Goal: Task Accomplishment & Management: Use online tool/utility

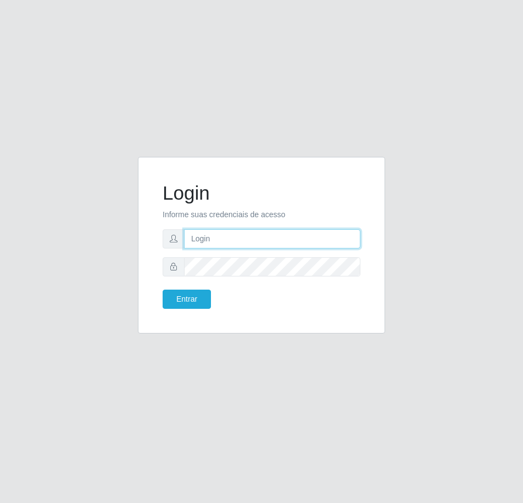
type input "[EMAIL_ADDRESS][DOMAIN_NAME]"
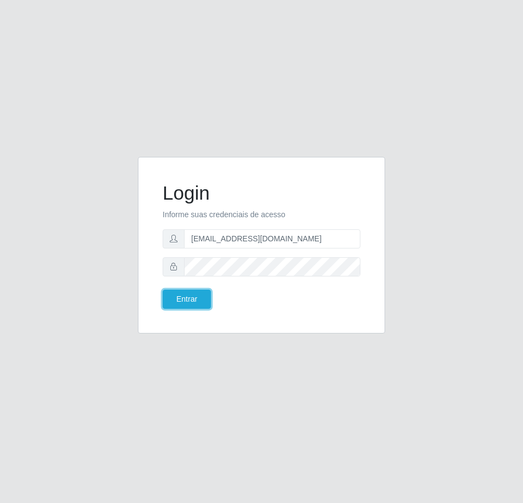
click at [194, 299] on button "Entrar" at bounding box center [186, 299] width 48 height 19
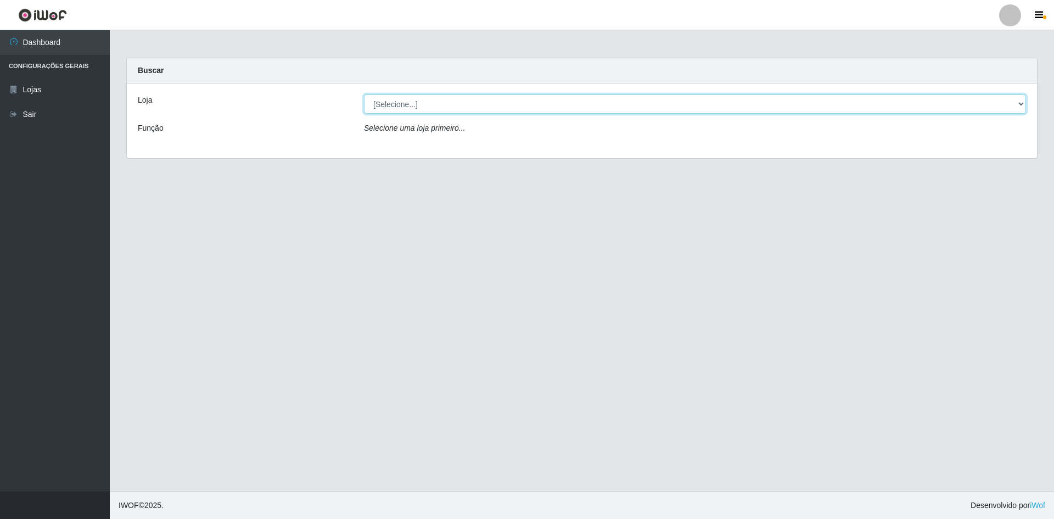
drag, startPoint x: 563, startPoint y: 96, endPoint x: 538, endPoint y: 111, distance: 28.3
click at [522, 96] on select "[Selecione...] Hiper Queiroz - [GEOGRAPHIC_DATA] [GEOGRAPHIC_DATA] [GEOGRAPHIC_…" at bounding box center [695, 103] width 662 height 19
select select "517"
click at [364, 94] on select "[Selecione...] Hiper Queiroz - [GEOGRAPHIC_DATA] [GEOGRAPHIC_DATA] [GEOGRAPHIC_…" at bounding box center [695, 103] width 662 height 19
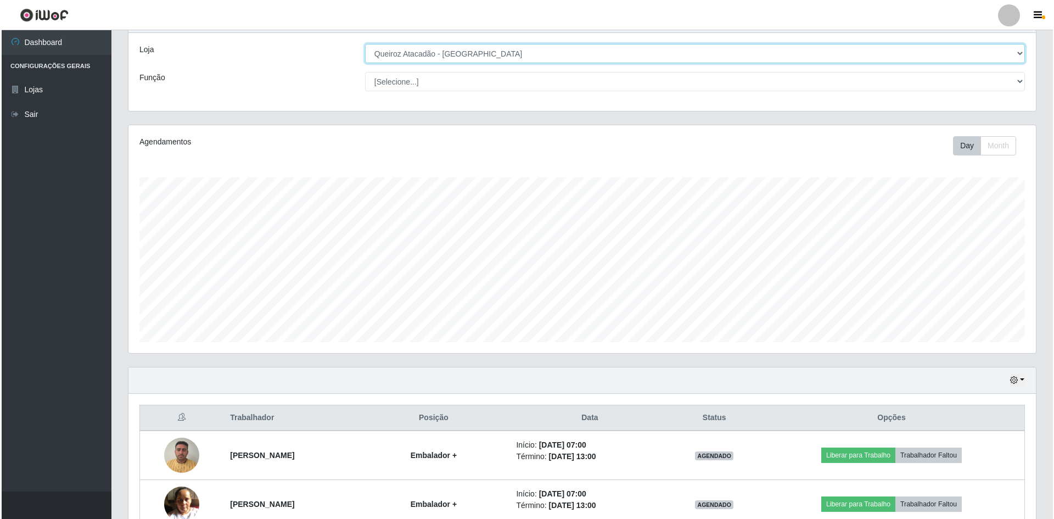
scroll to position [161, 0]
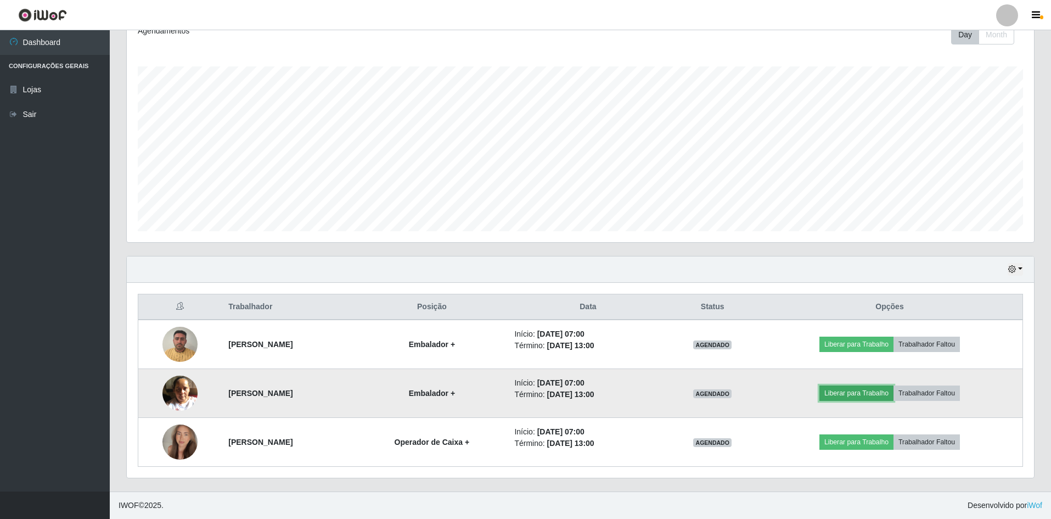
click at [522, 393] on button "Liberar para Trabalho" at bounding box center [856, 392] width 74 height 15
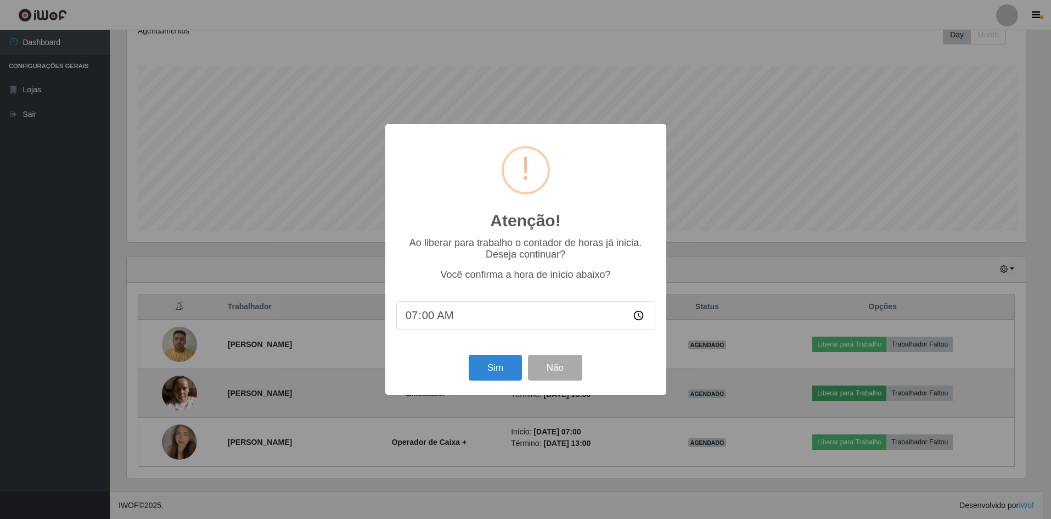
scroll to position [228, 902]
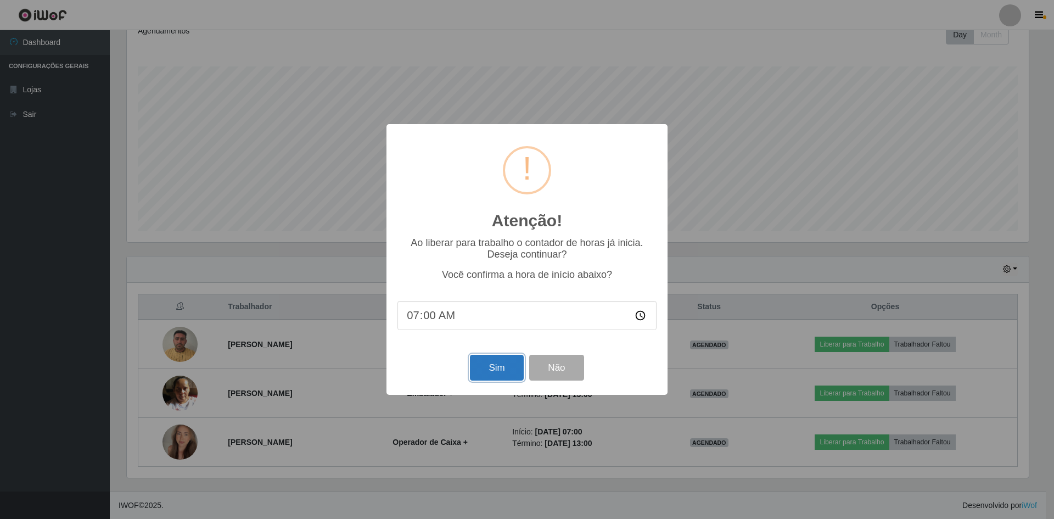
click at [486, 370] on button "Sim" at bounding box center [496, 368] width 53 height 26
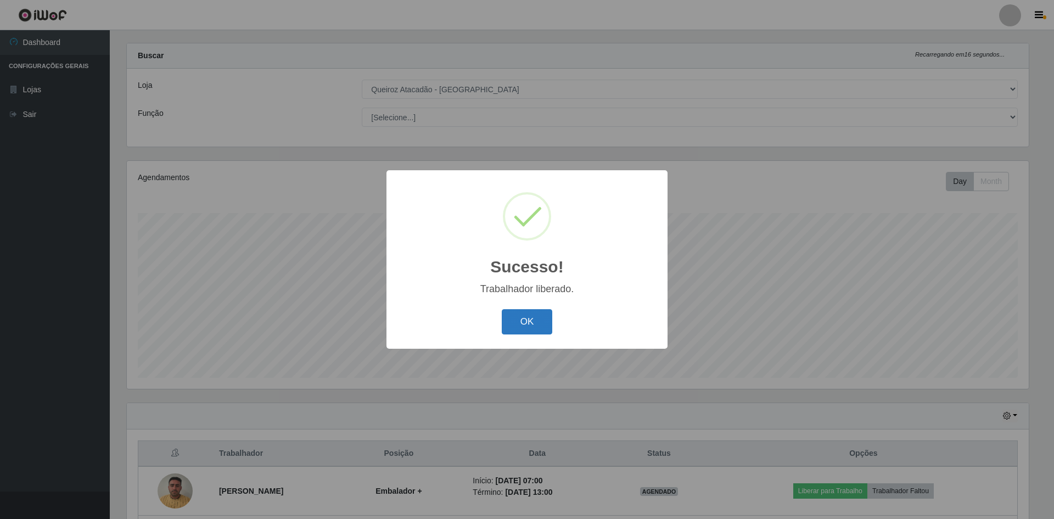
click at [522, 322] on button "OK" at bounding box center [527, 322] width 51 height 26
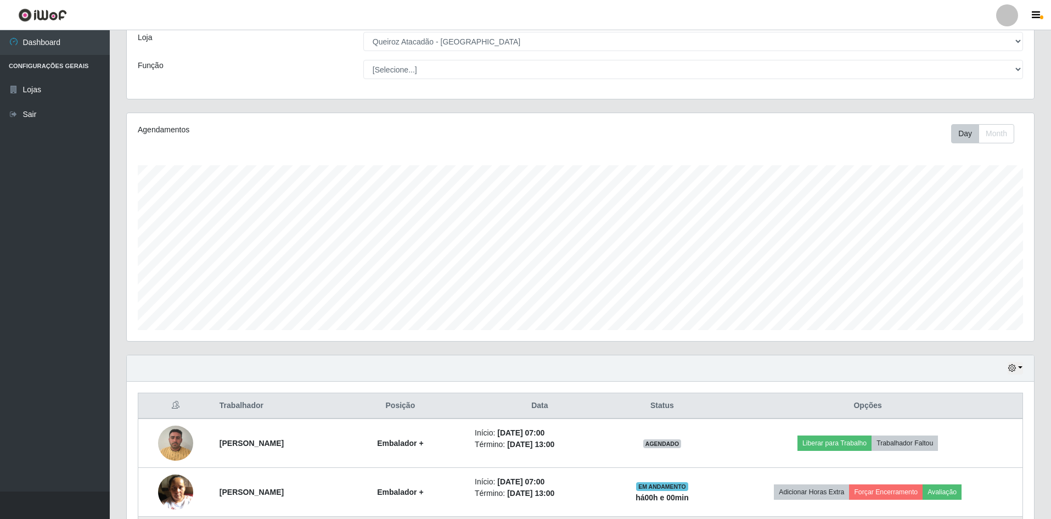
scroll to position [161, 0]
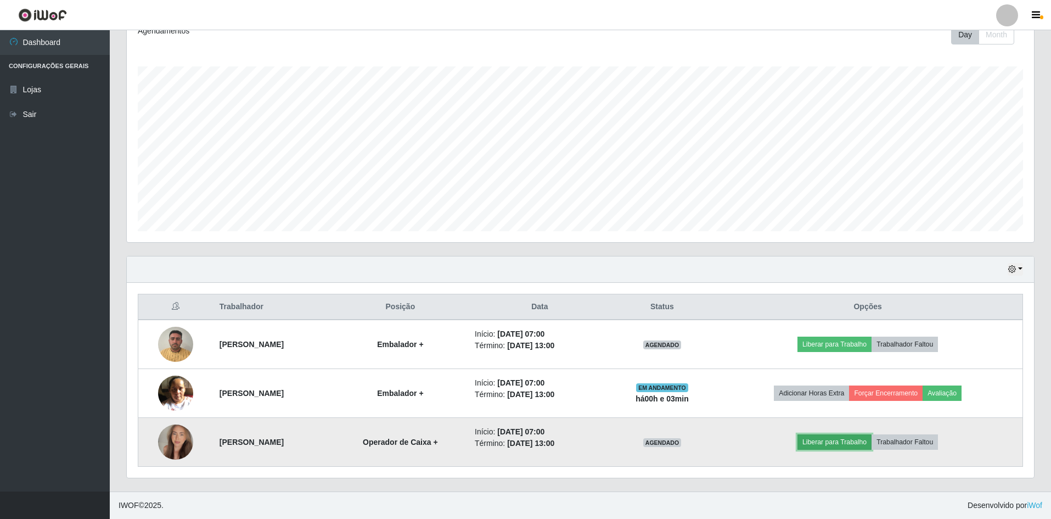
click at [522, 441] on button "Liberar para Trabalho" at bounding box center [834, 441] width 74 height 15
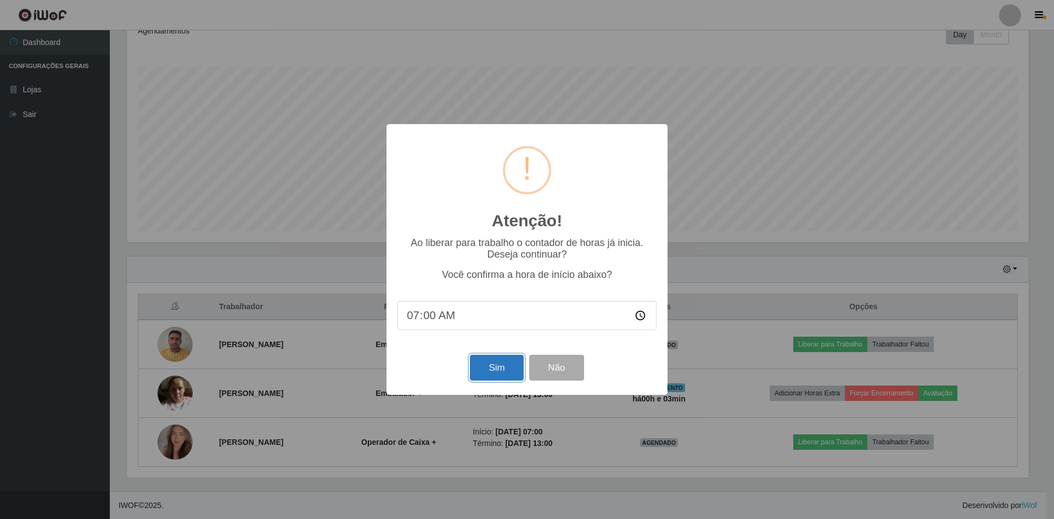
click at [501, 369] on button "Sim" at bounding box center [496, 368] width 53 height 26
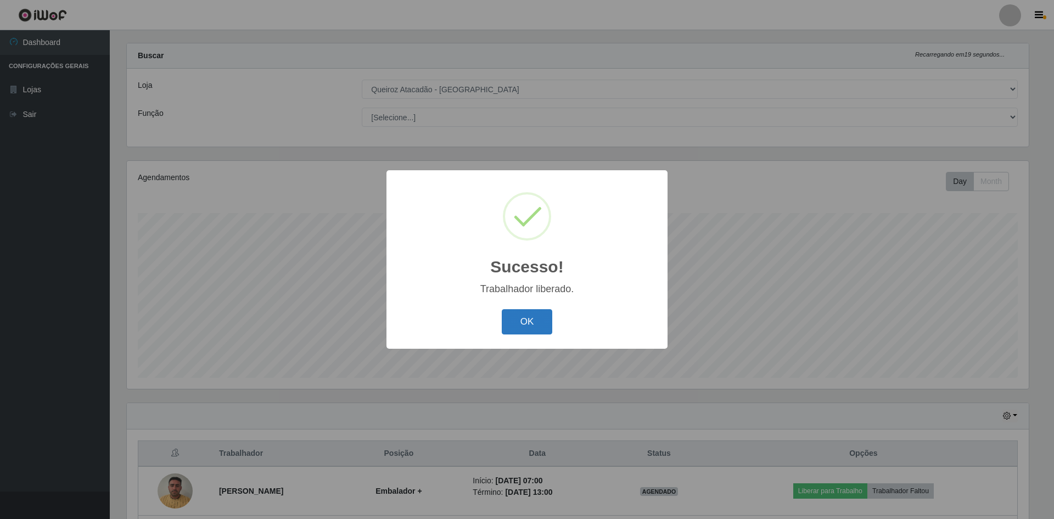
click at [522, 321] on button "OK" at bounding box center [527, 322] width 51 height 26
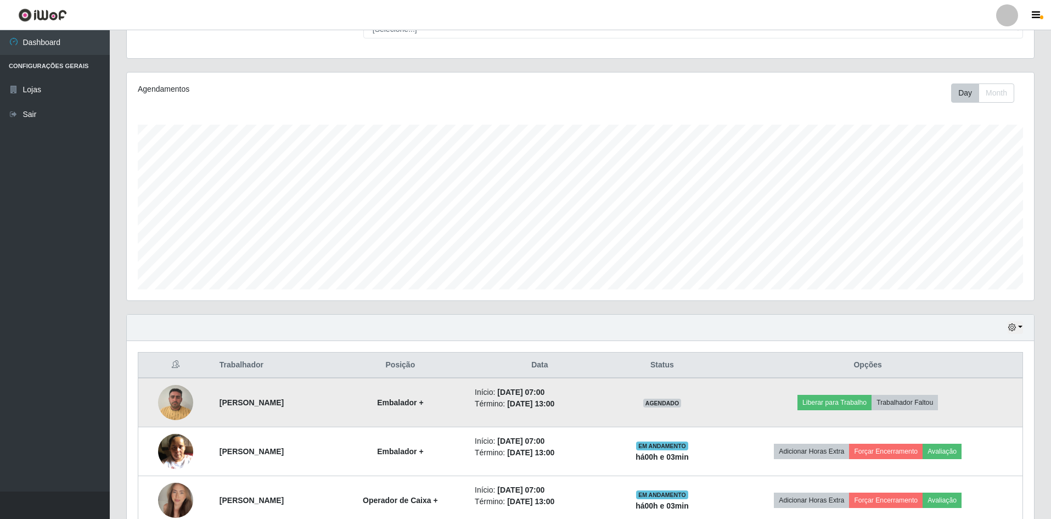
scroll to position [161, 0]
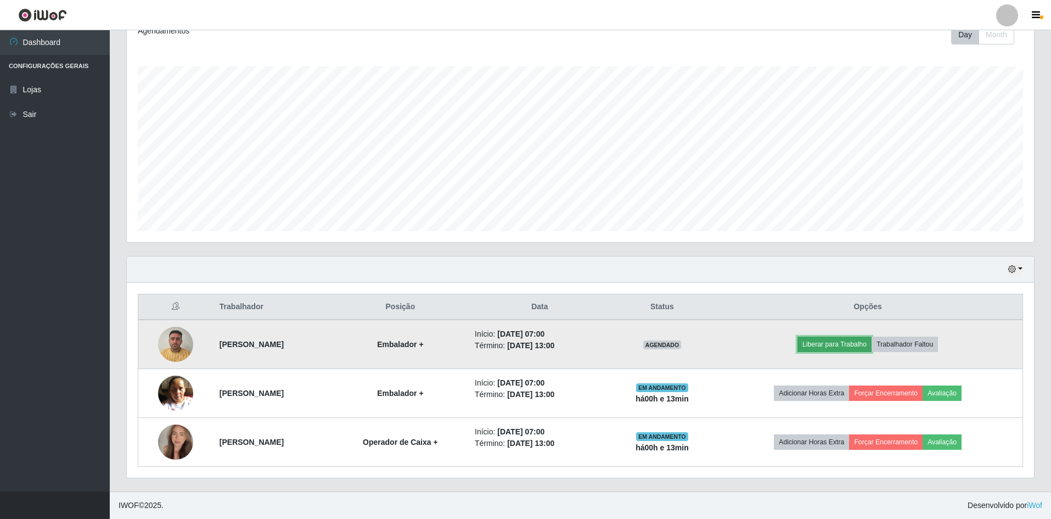
click at [522, 345] on button "Liberar para Trabalho" at bounding box center [834, 343] width 74 height 15
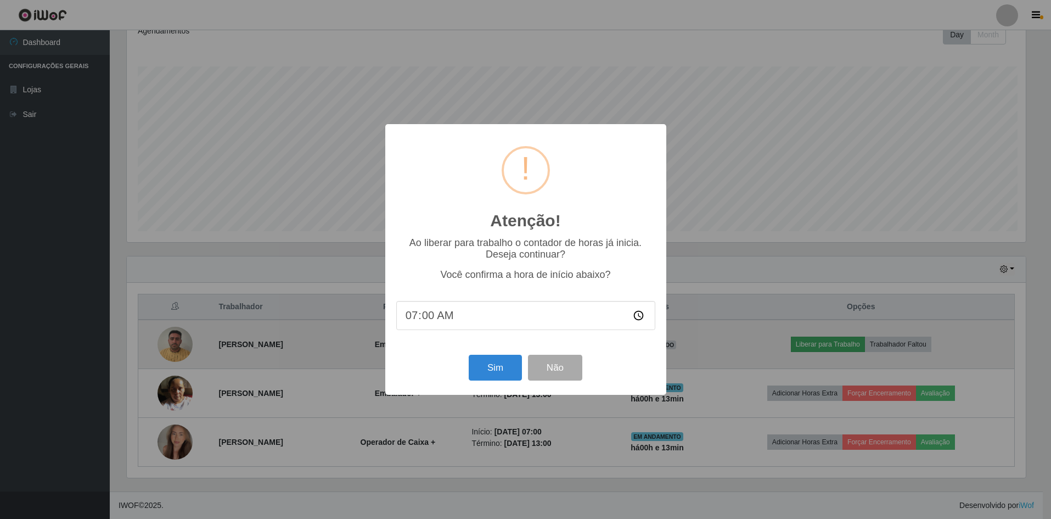
scroll to position [228, 902]
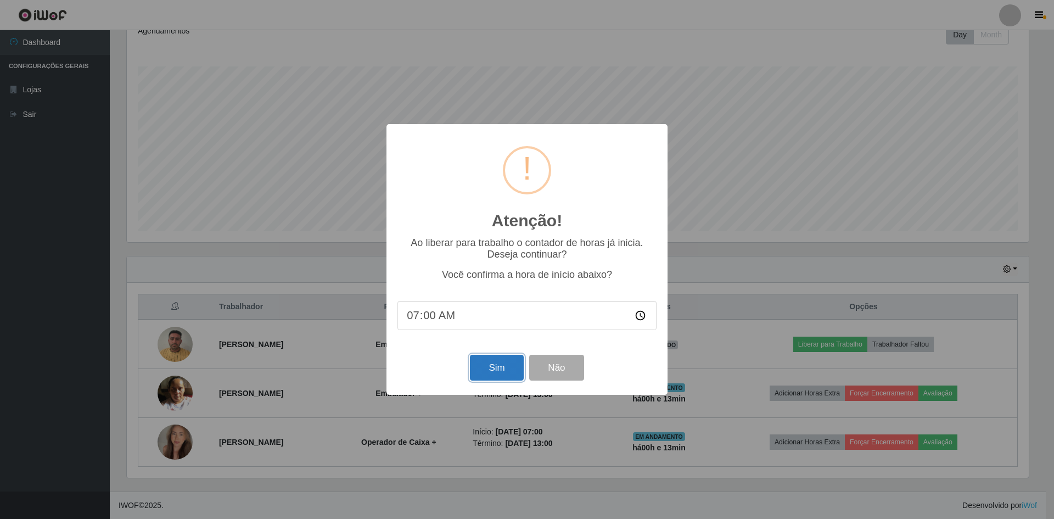
click at [491, 372] on button "Sim" at bounding box center [496, 368] width 53 height 26
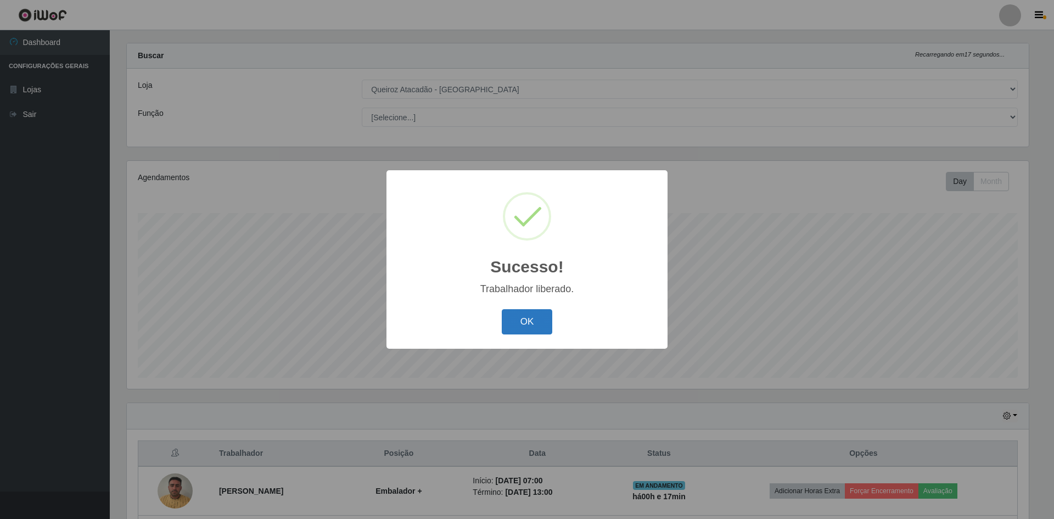
click at [522, 323] on button "OK" at bounding box center [527, 322] width 51 height 26
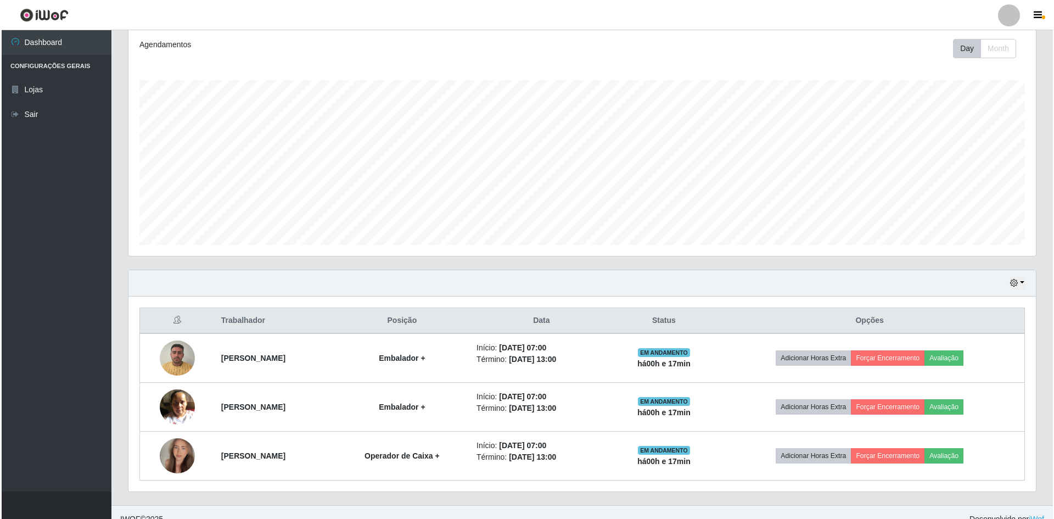
scroll to position [161, 0]
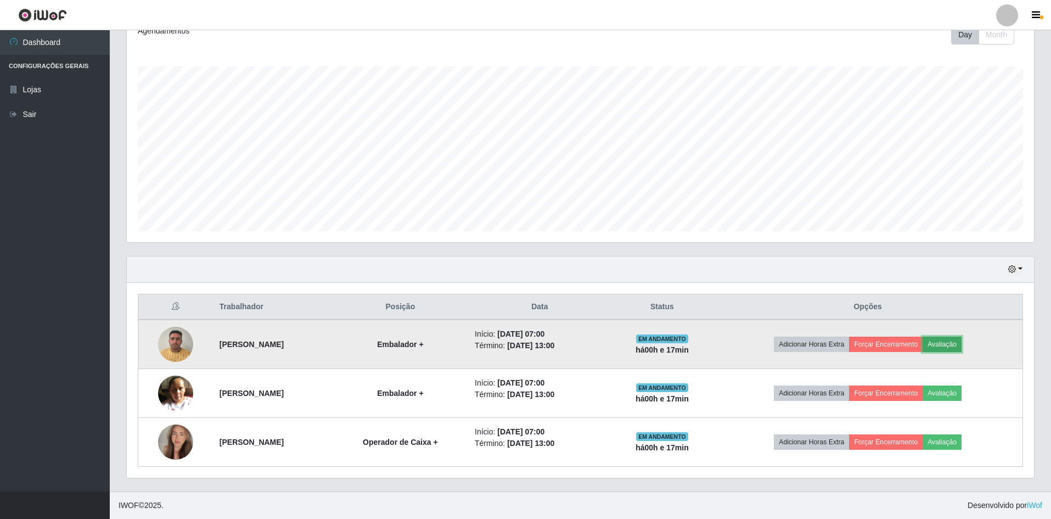
click at [522, 340] on button "Avaliação" at bounding box center [942, 343] width 39 height 15
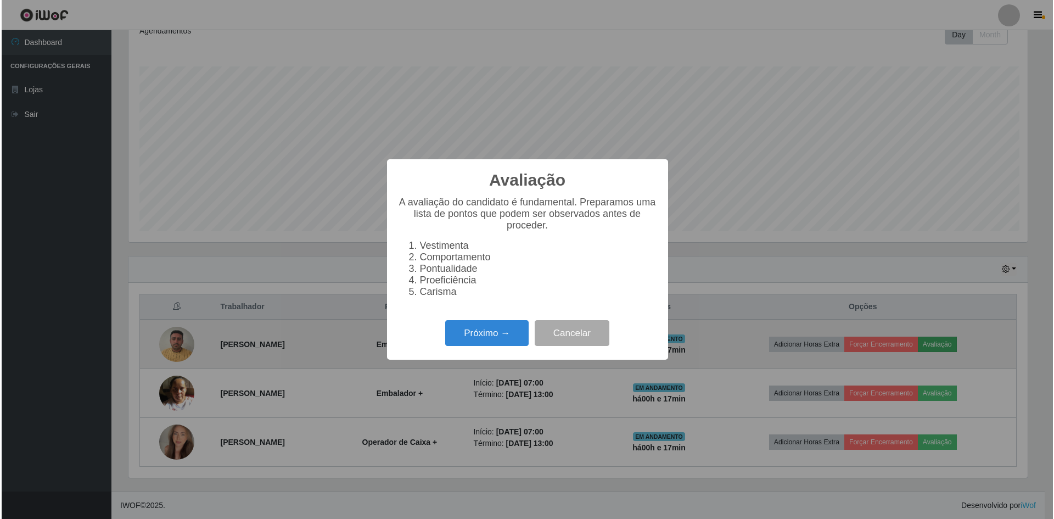
scroll to position [228, 902]
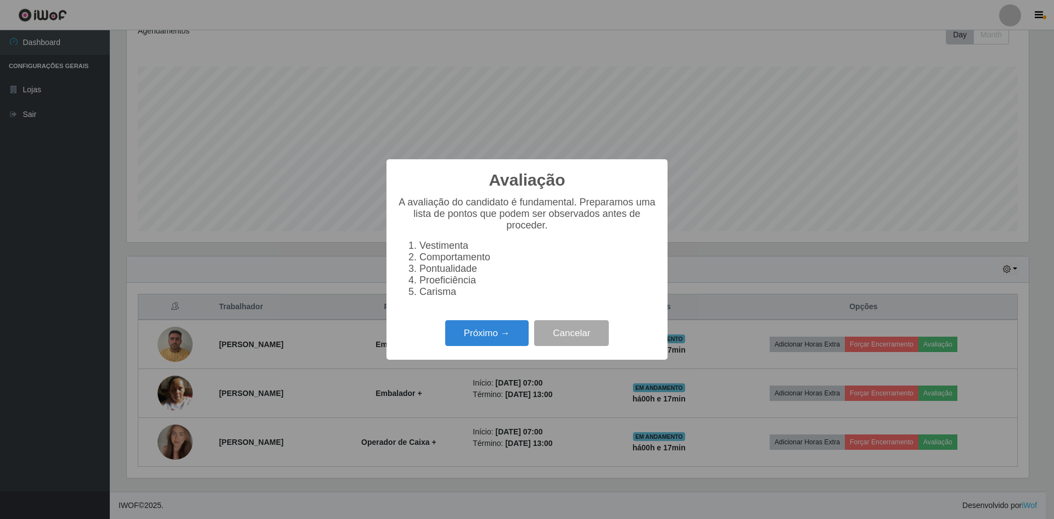
click at [437, 271] on li "Pontualidade" at bounding box center [537, 269] width 237 height 12
click at [487, 330] on button "Próximo →" at bounding box center [486, 333] width 83 height 26
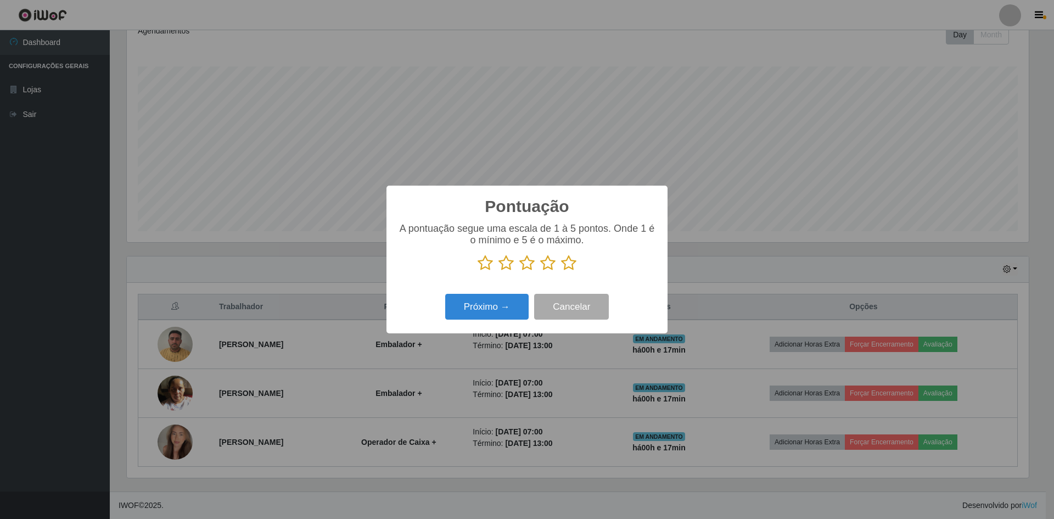
scroll to position [548627, 547953]
click at [501, 316] on button "Próximo →" at bounding box center [486, 307] width 83 height 26
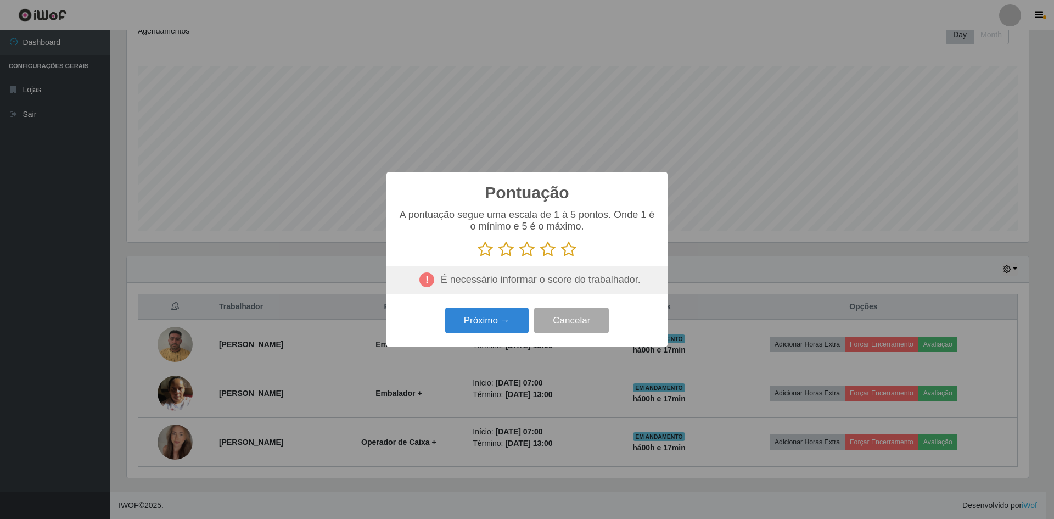
click at [484, 254] on icon at bounding box center [485, 249] width 15 height 16
click at [478, 257] on input "radio" at bounding box center [478, 257] width 0 height 0
click at [504, 325] on button "Próximo →" at bounding box center [486, 320] width 83 height 26
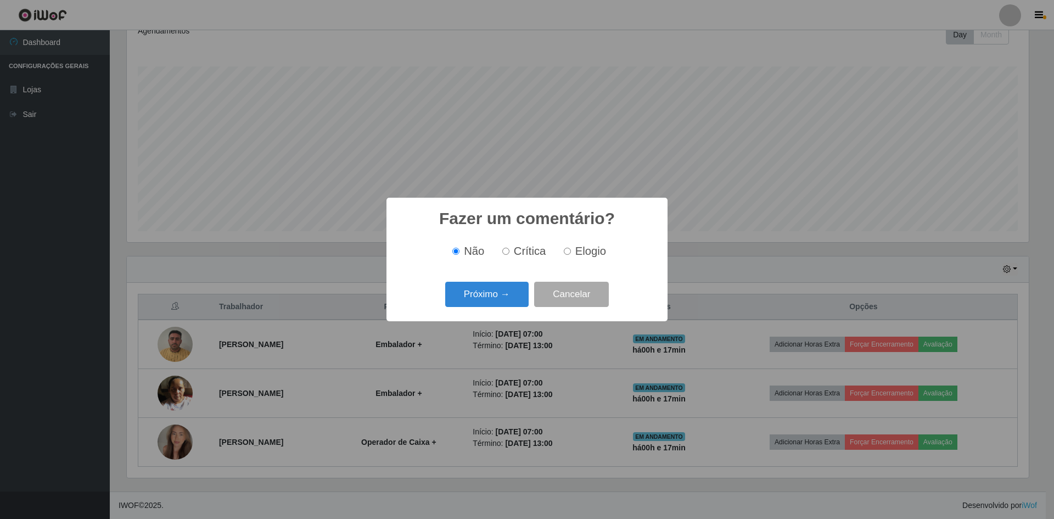
click at [509, 253] on input "Crítica" at bounding box center [505, 251] width 7 height 7
radio input "true"
click at [513, 297] on button "Próximo →" at bounding box center [486, 295] width 83 height 26
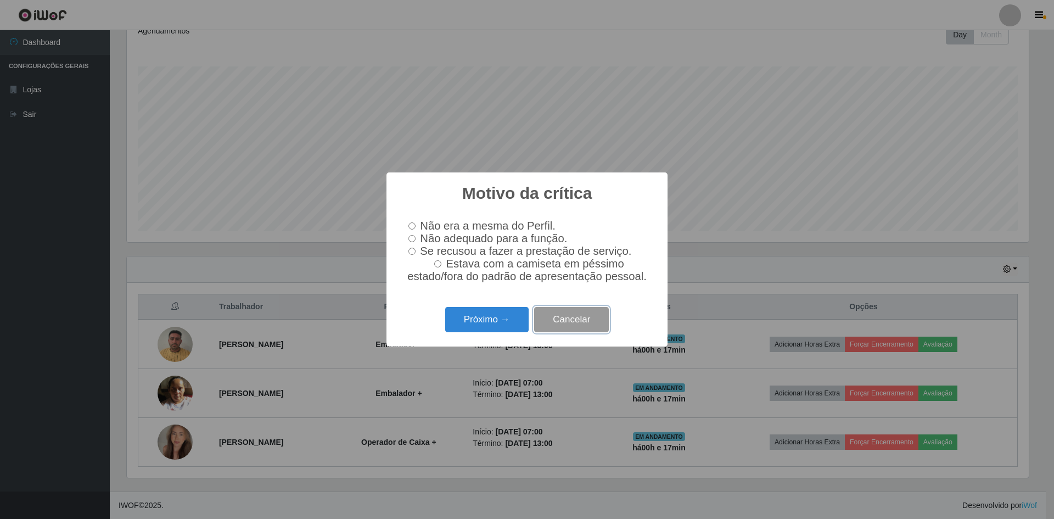
click at [522, 325] on button "Cancelar" at bounding box center [571, 320] width 75 height 26
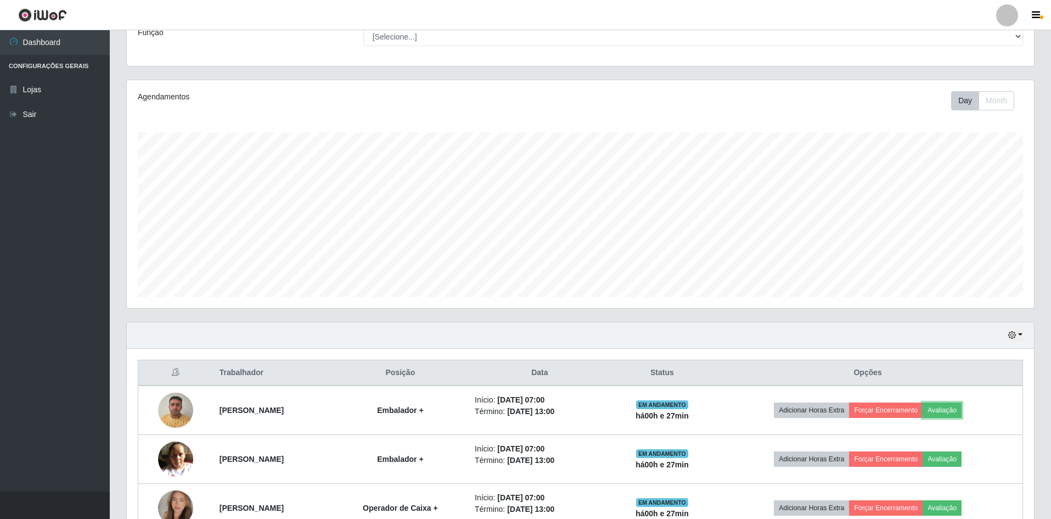
scroll to position [0, 0]
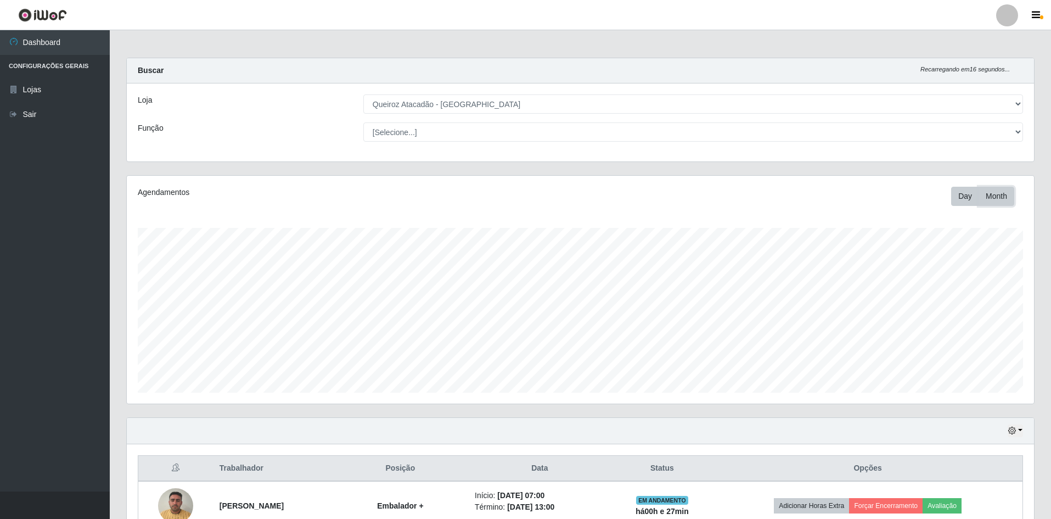
click at [522, 192] on button "Month" at bounding box center [997, 196] width 36 height 19
click at [522, 429] on icon "button" at bounding box center [1012, 430] width 8 height 8
click at [522, 377] on button "3 dias" at bounding box center [979, 366] width 87 height 23
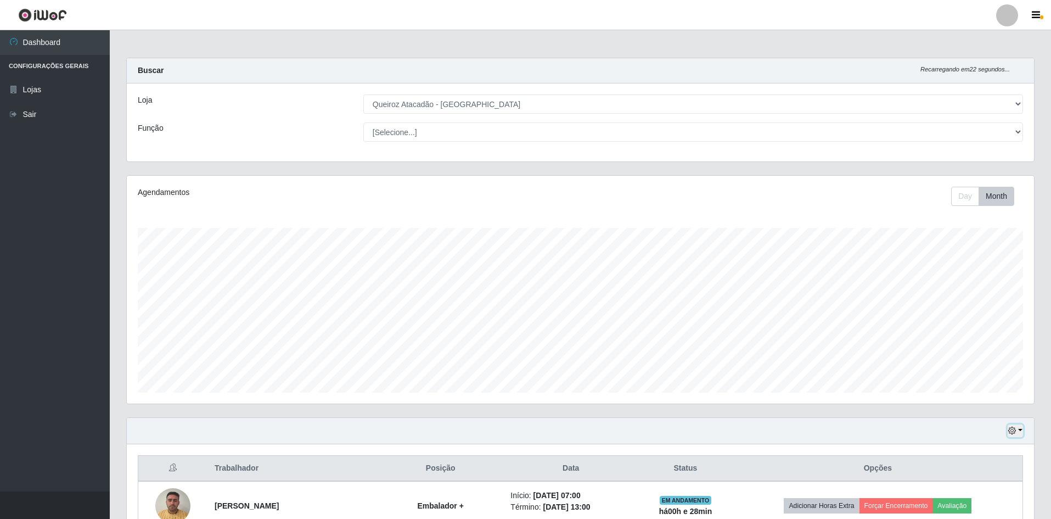
click at [522, 428] on icon "button" at bounding box center [1012, 430] width 8 height 8
click at [522, 318] on button "Hoje" at bounding box center [979, 320] width 87 height 23
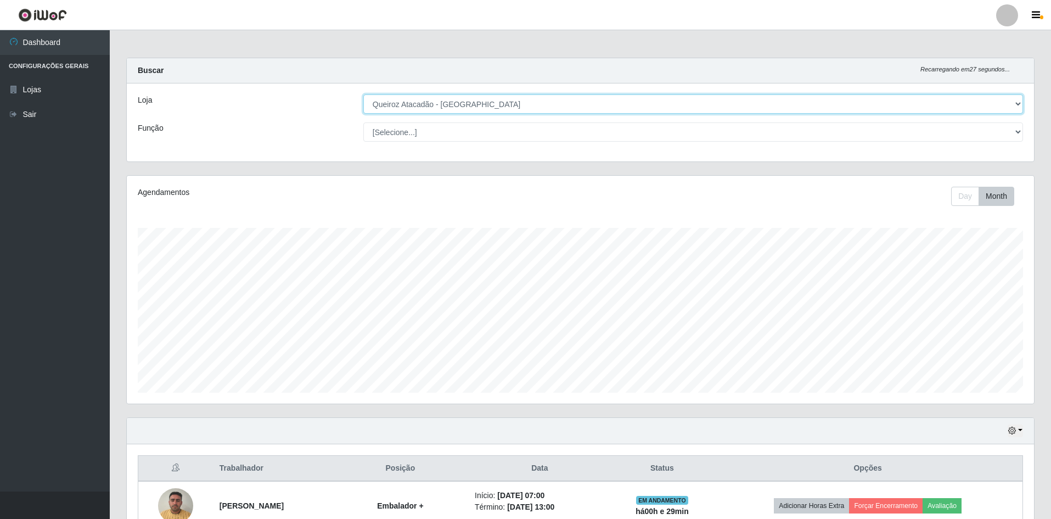
click at [499, 112] on select "[Selecione...] Hiper Queiroz - [GEOGRAPHIC_DATA] [GEOGRAPHIC_DATA] [GEOGRAPHIC_…" at bounding box center [693, 103] width 660 height 19
click at [363, 94] on select "[Selecione...] Hiper Queiroz - [GEOGRAPHIC_DATA] [GEOGRAPHIC_DATA] [GEOGRAPHIC_…" at bounding box center [693, 103] width 660 height 19
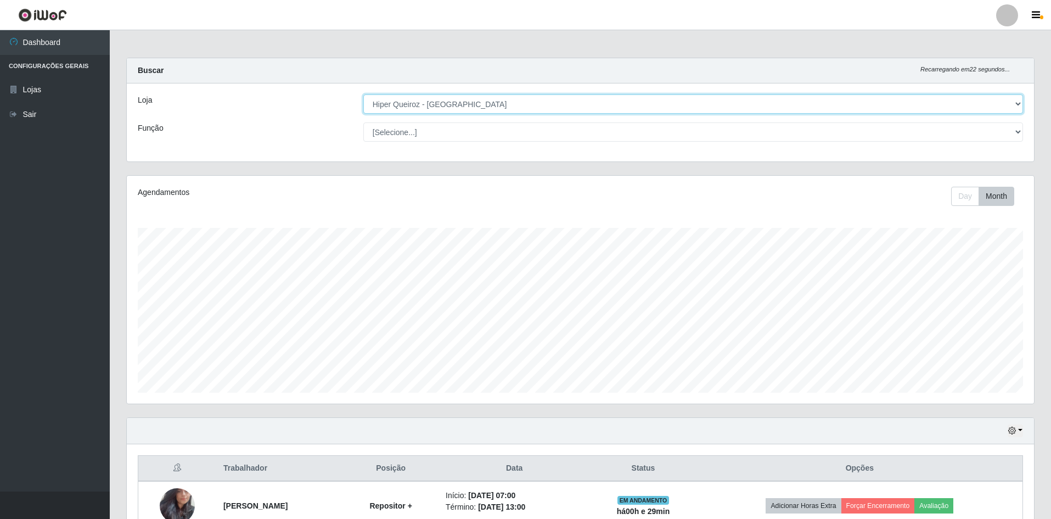
click at [509, 105] on select "[Selecione...] Hiper Queiroz - [GEOGRAPHIC_DATA] [GEOGRAPHIC_DATA] [GEOGRAPHIC_…" at bounding box center [693, 103] width 660 height 19
select select "517"
click at [363, 94] on select "[Selecione...] Hiper Queiroz - [GEOGRAPHIC_DATA] [GEOGRAPHIC_DATA] [GEOGRAPHIC_…" at bounding box center [693, 103] width 660 height 19
